Goal: Information Seeking & Learning: Learn about a topic

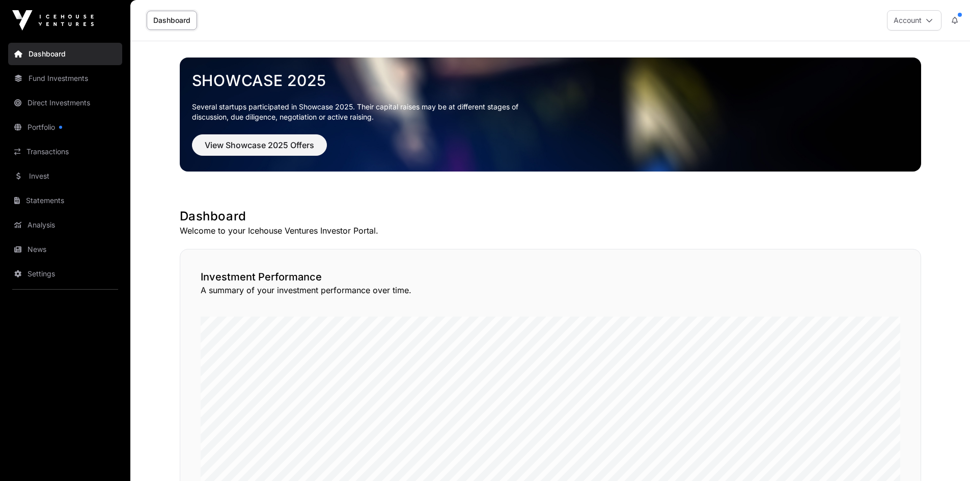
click at [55, 256] on link "News" at bounding box center [65, 249] width 114 height 22
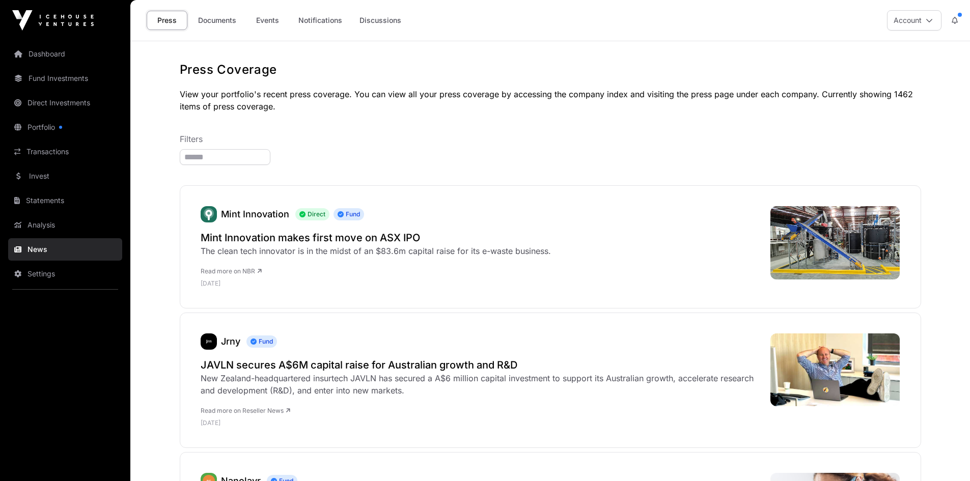
click at [226, 23] on link "Documents" at bounding box center [216, 20] width 51 height 19
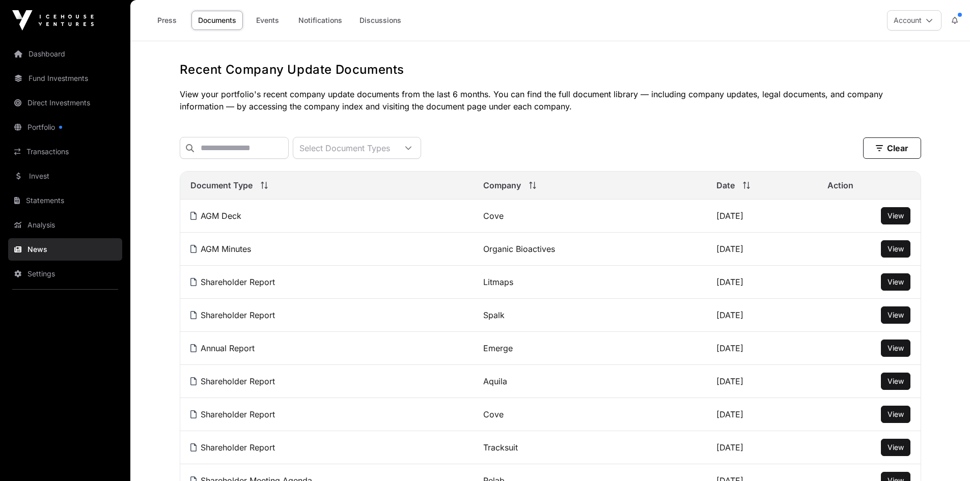
click at [265, 24] on link "Events" at bounding box center [267, 20] width 41 height 19
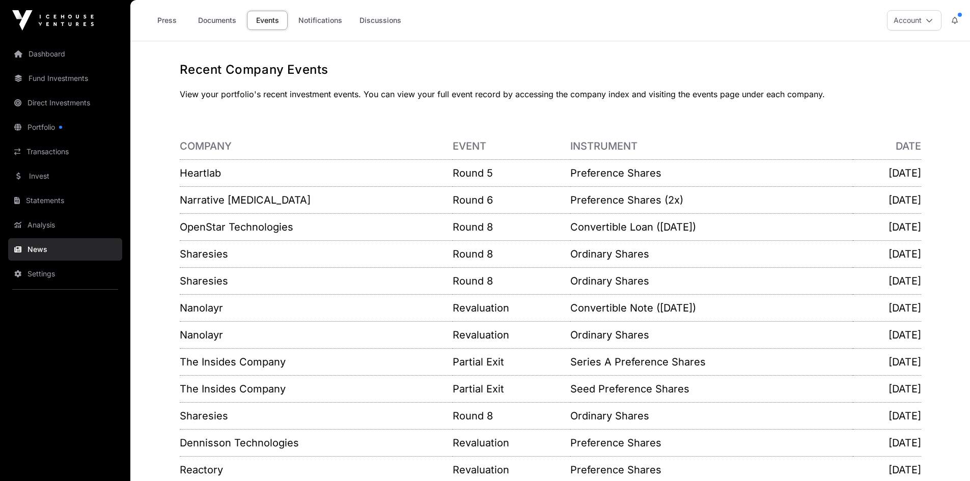
scroll to position [51, 0]
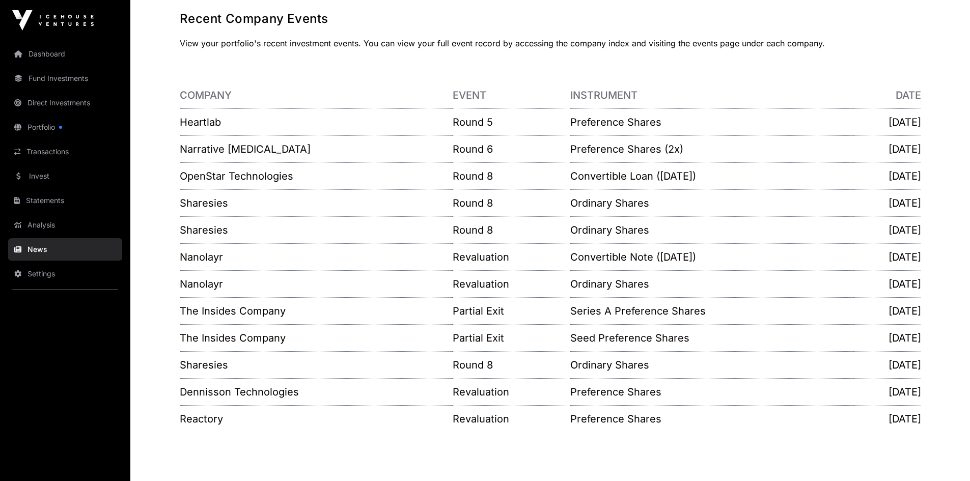
click at [49, 173] on link "Invest" at bounding box center [65, 176] width 114 height 22
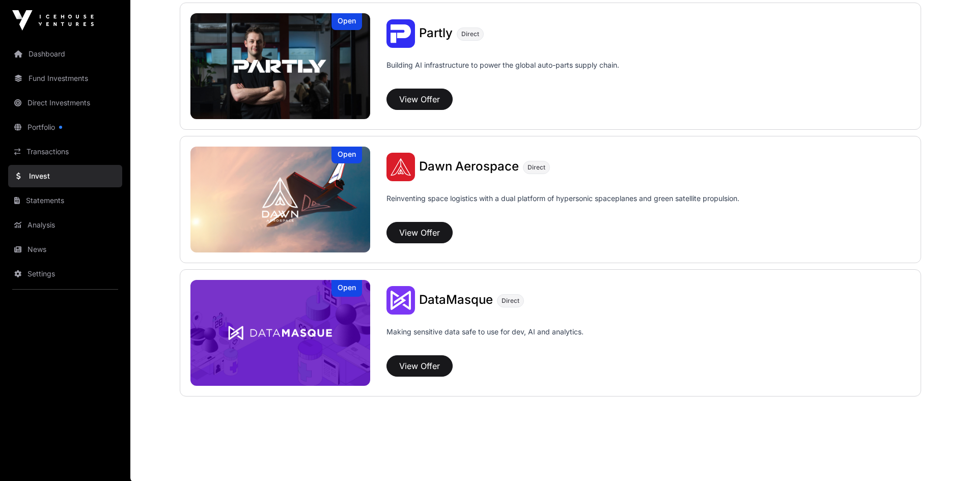
scroll to position [611, 0]
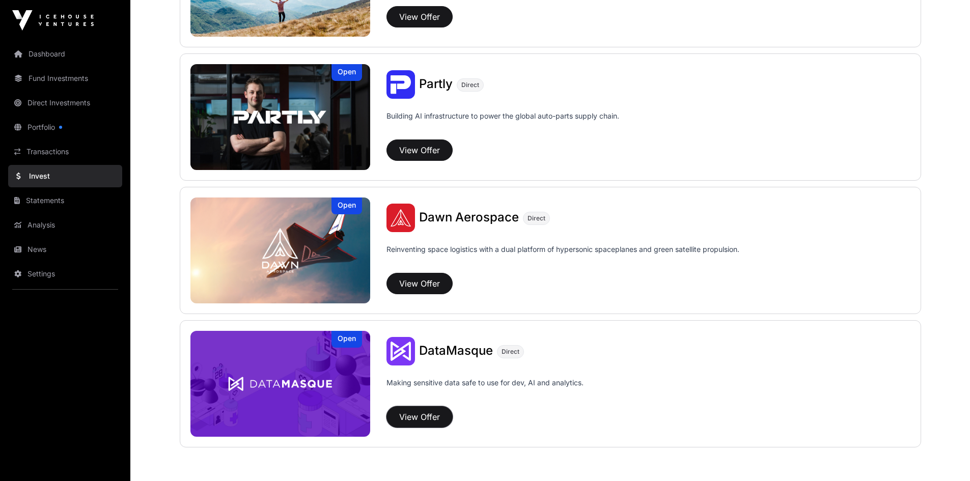
click at [427, 417] on button "View Offer" at bounding box center [419, 416] width 66 height 21
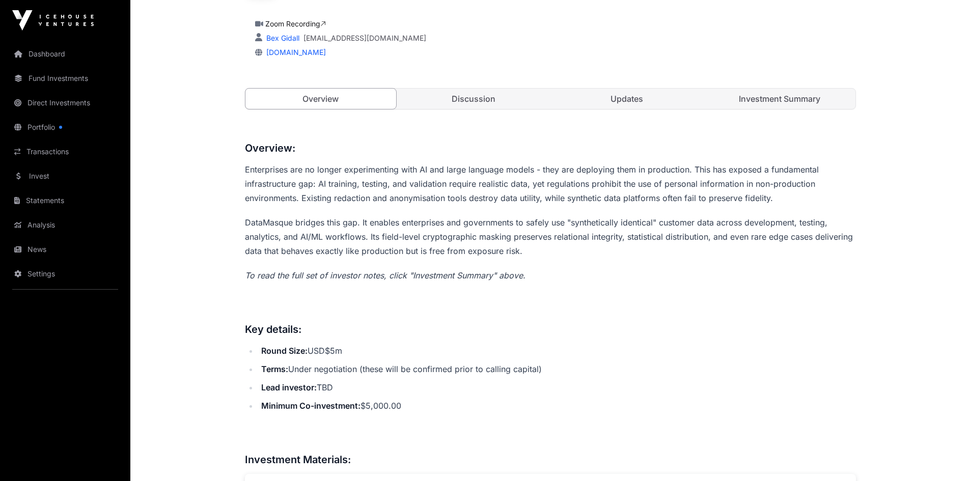
scroll to position [356, 0]
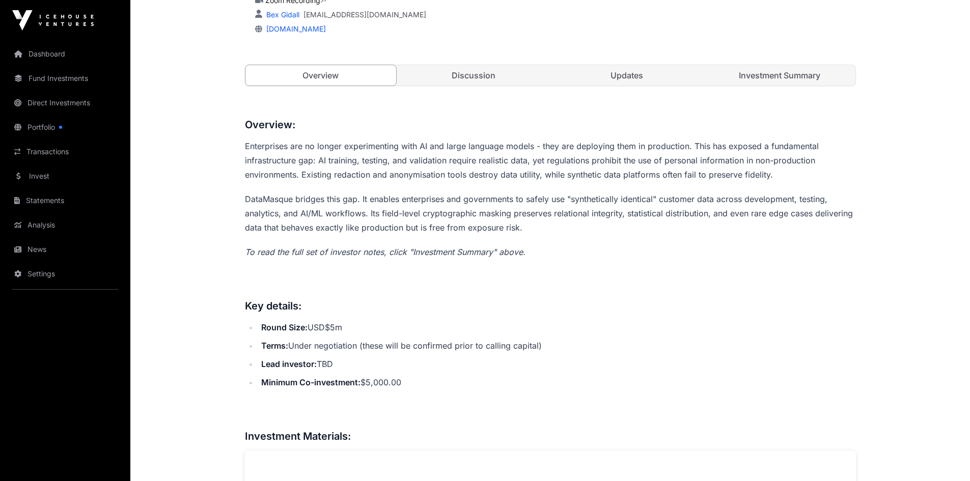
click at [495, 74] on link "Discussion" at bounding box center [473, 75] width 151 height 20
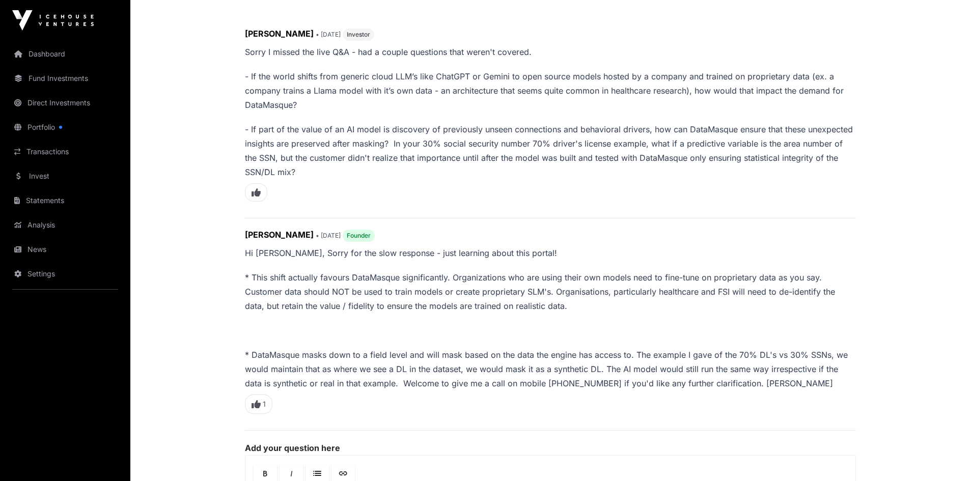
scroll to position [407, 0]
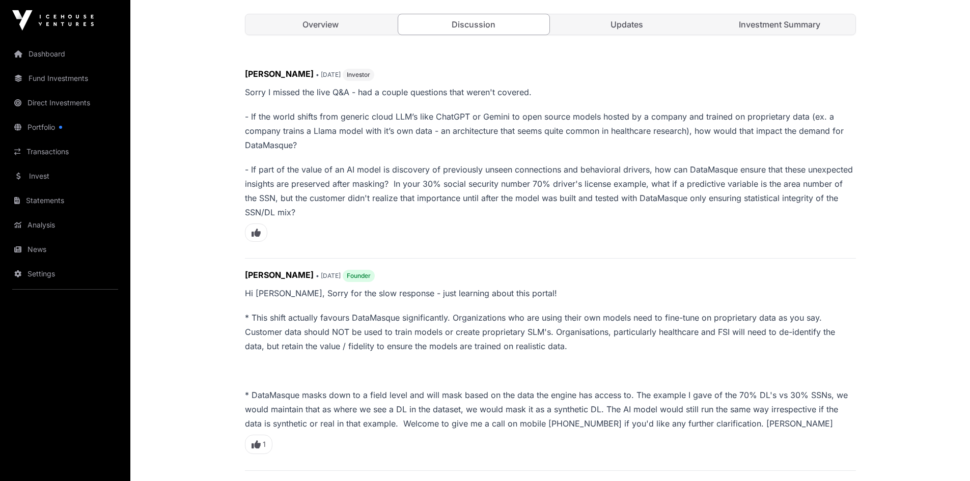
click at [614, 25] on link "Updates" at bounding box center [626, 24] width 151 height 20
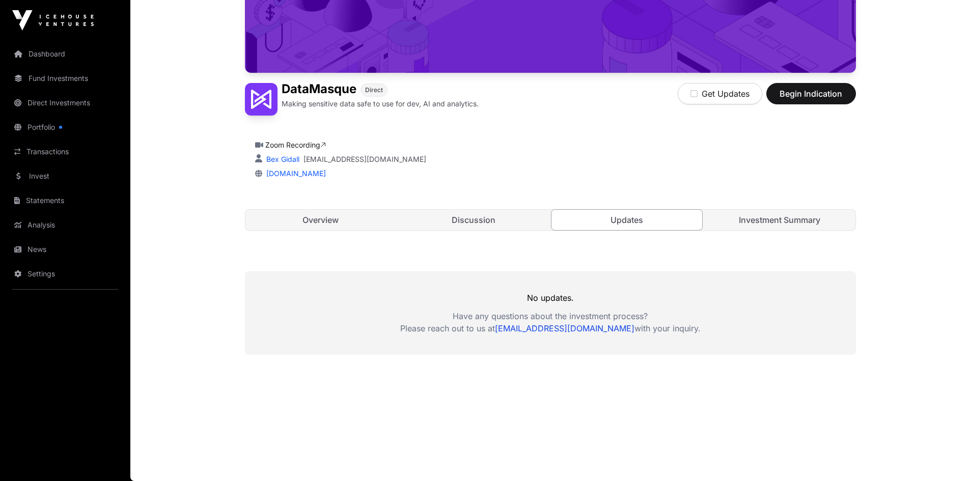
scroll to position [212, 0]
click at [807, 218] on link "Investment Summary" at bounding box center [779, 220] width 151 height 20
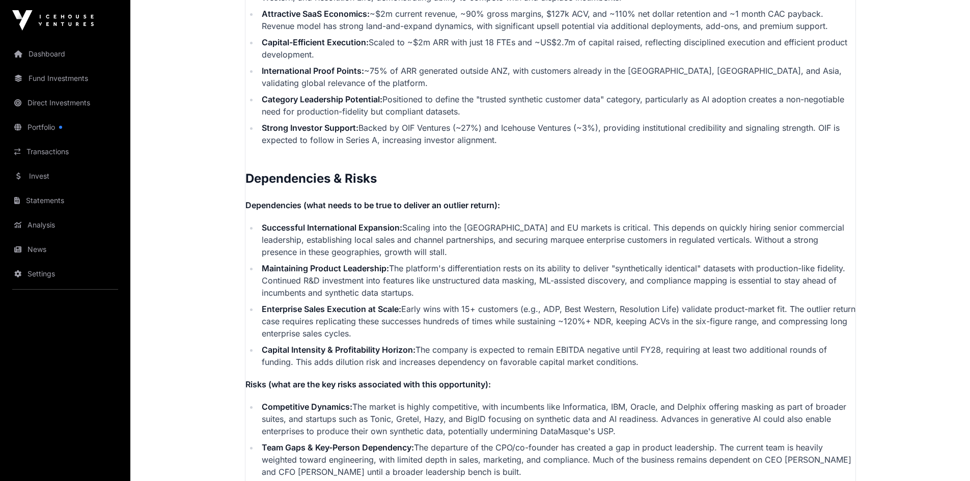
scroll to position [2452, 0]
